Goal: Task Accomplishment & Management: Use online tool/utility

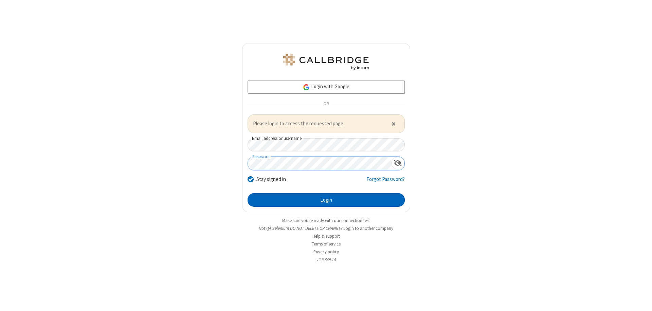
click at [326, 200] on button "Login" at bounding box center [326, 200] width 157 height 14
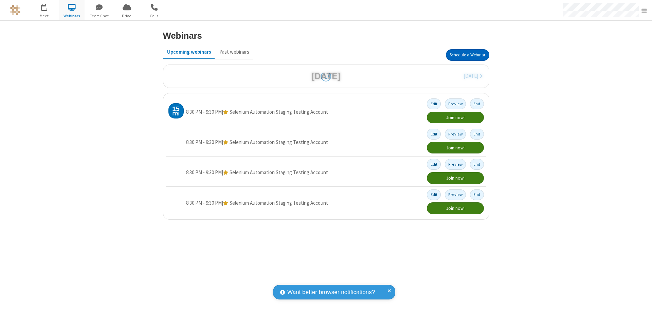
click at [467, 55] on button "Schedule a Webinar" at bounding box center [467, 55] width 43 height 12
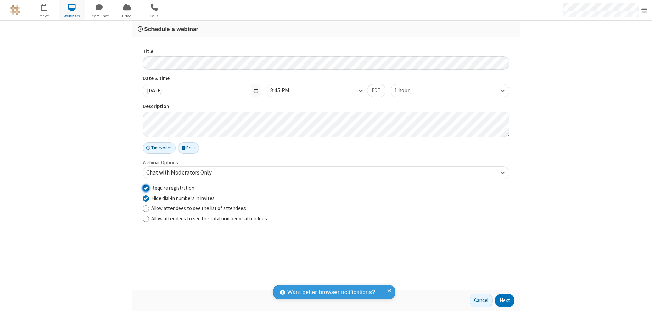
click at [146, 188] on input "Require registration" at bounding box center [146, 187] width 6 height 7
checkbox input "false"
click at [505, 301] on button "Next" at bounding box center [504, 301] width 19 height 14
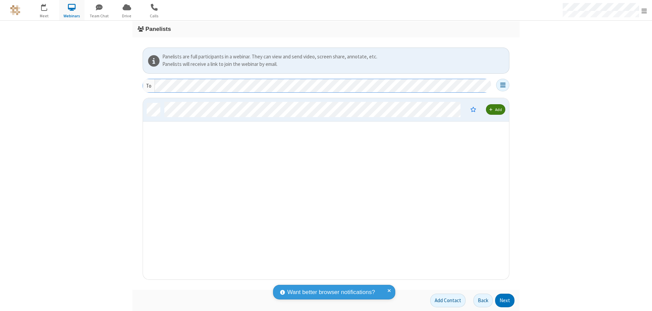
scroll to position [176, 361]
click at [505, 301] on button "Next" at bounding box center [504, 301] width 19 height 14
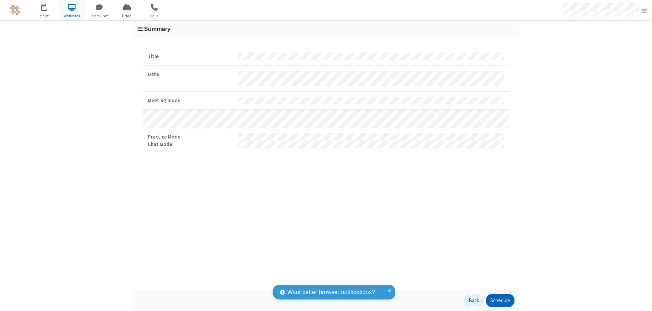
click at [500, 301] on button "Schedule" at bounding box center [500, 301] width 29 height 14
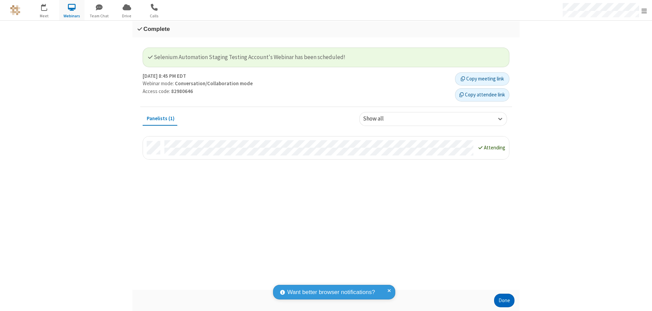
click at [504, 301] on button "Done" at bounding box center [504, 301] width 20 height 14
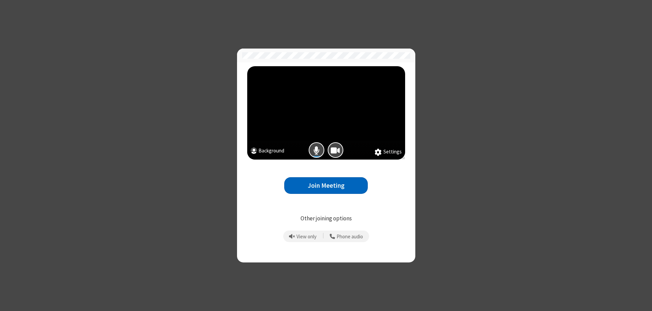
click at [326, 185] on button "Join Meeting" at bounding box center [326, 185] width 84 height 17
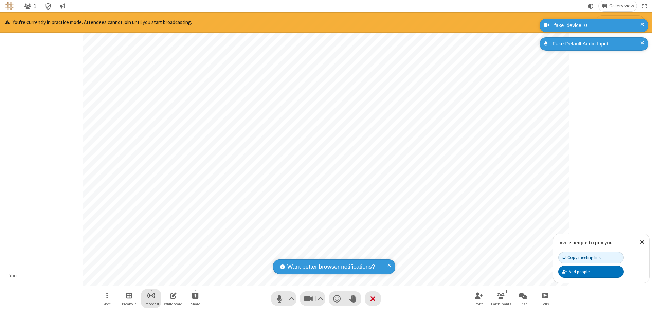
click at [151, 295] on span "Start broadcast" at bounding box center [151, 295] width 8 height 8
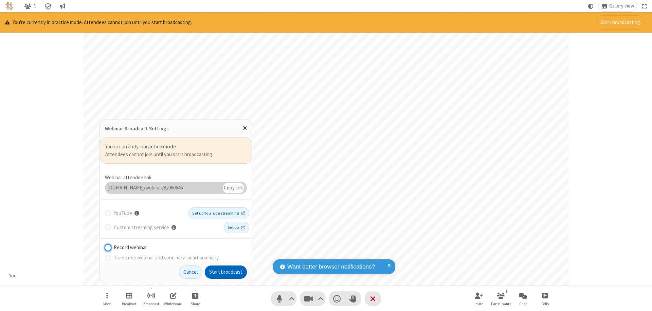
click at [226, 272] on button "Start broadcast" at bounding box center [226, 273] width 42 height 14
